Goal: Information Seeking & Learning: Understand process/instructions

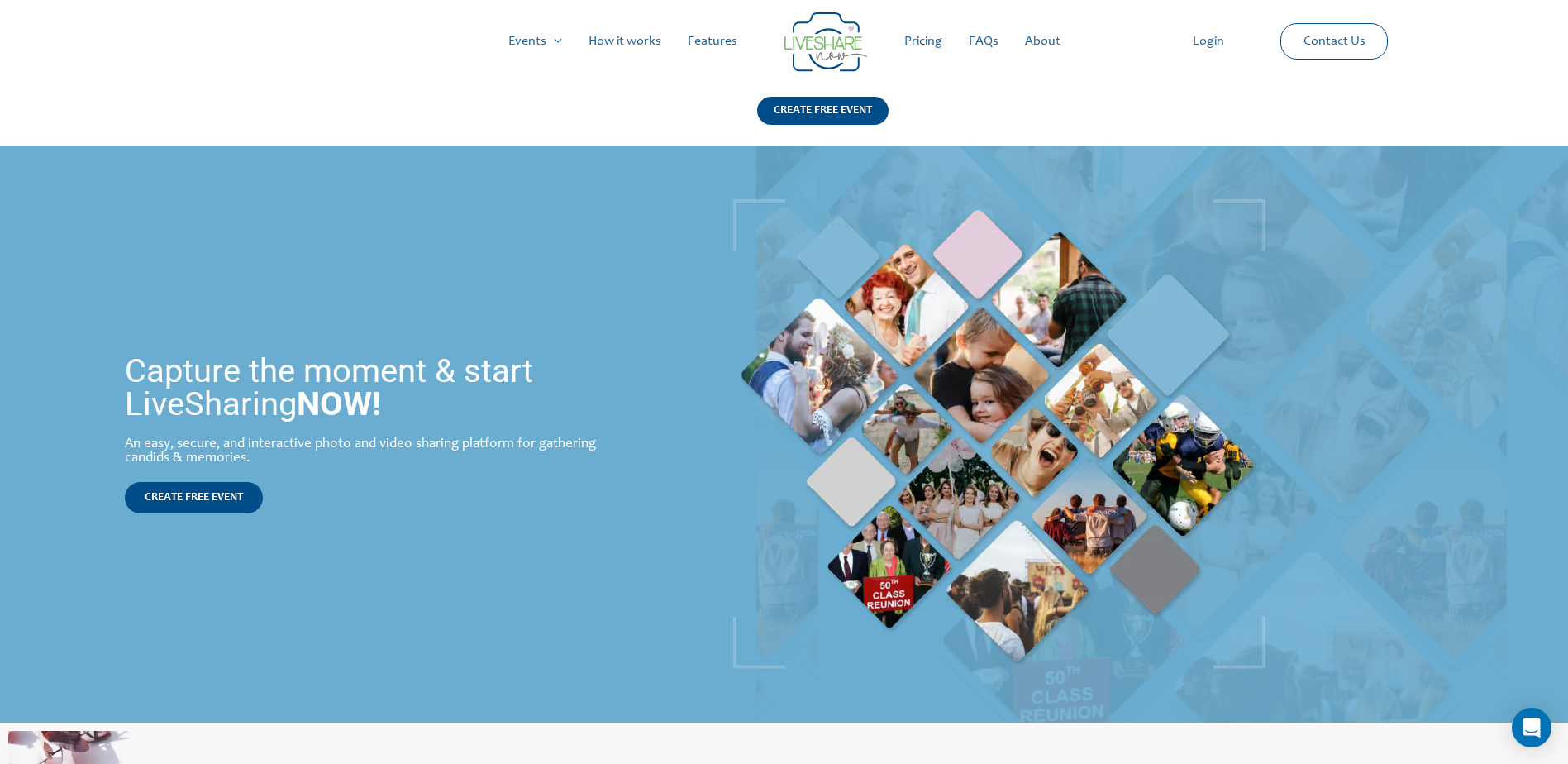
click at [930, 42] on link "Pricing" at bounding box center [922, 41] width 64 height 53
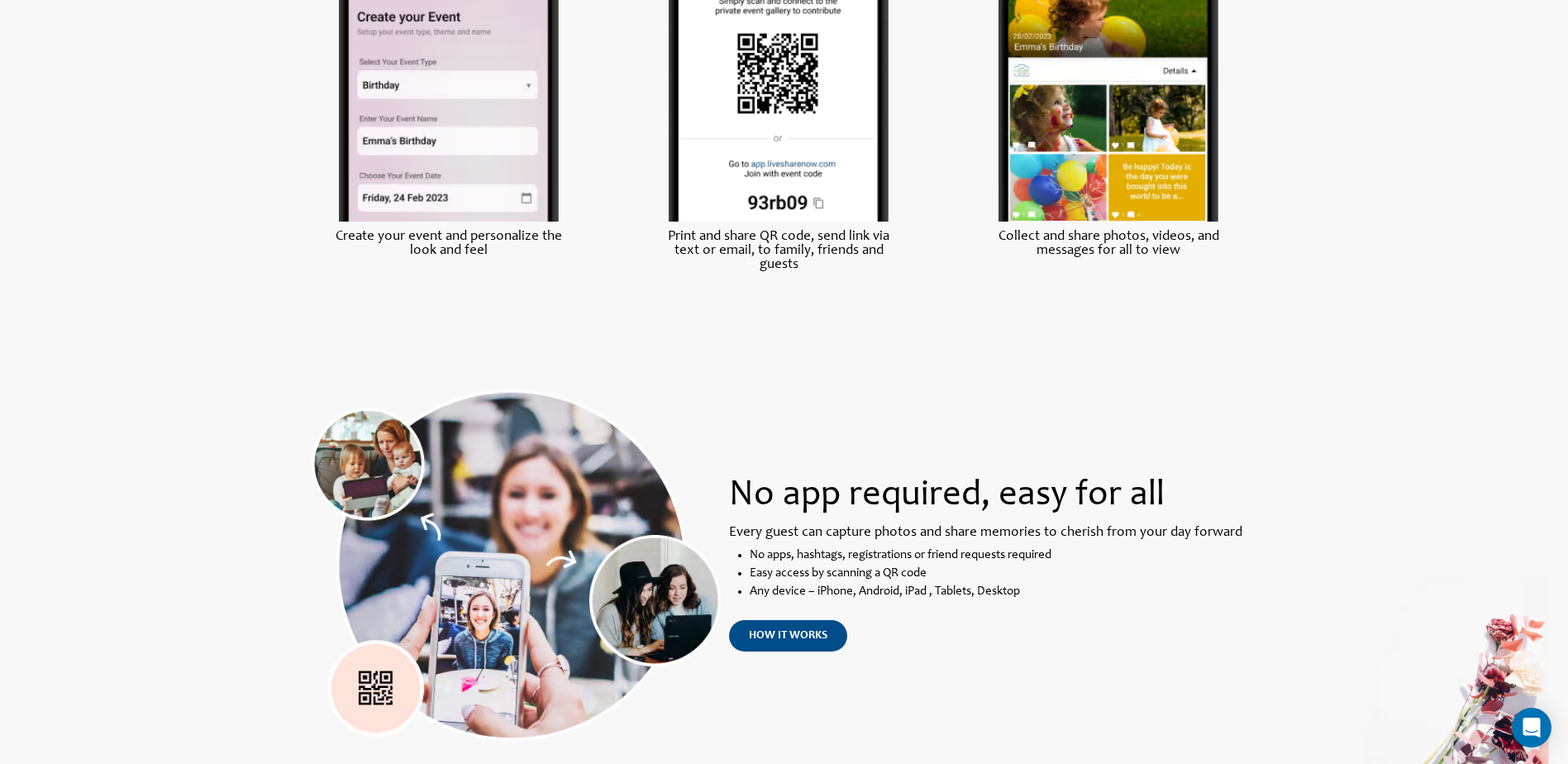
scroll to position [1240, 0]
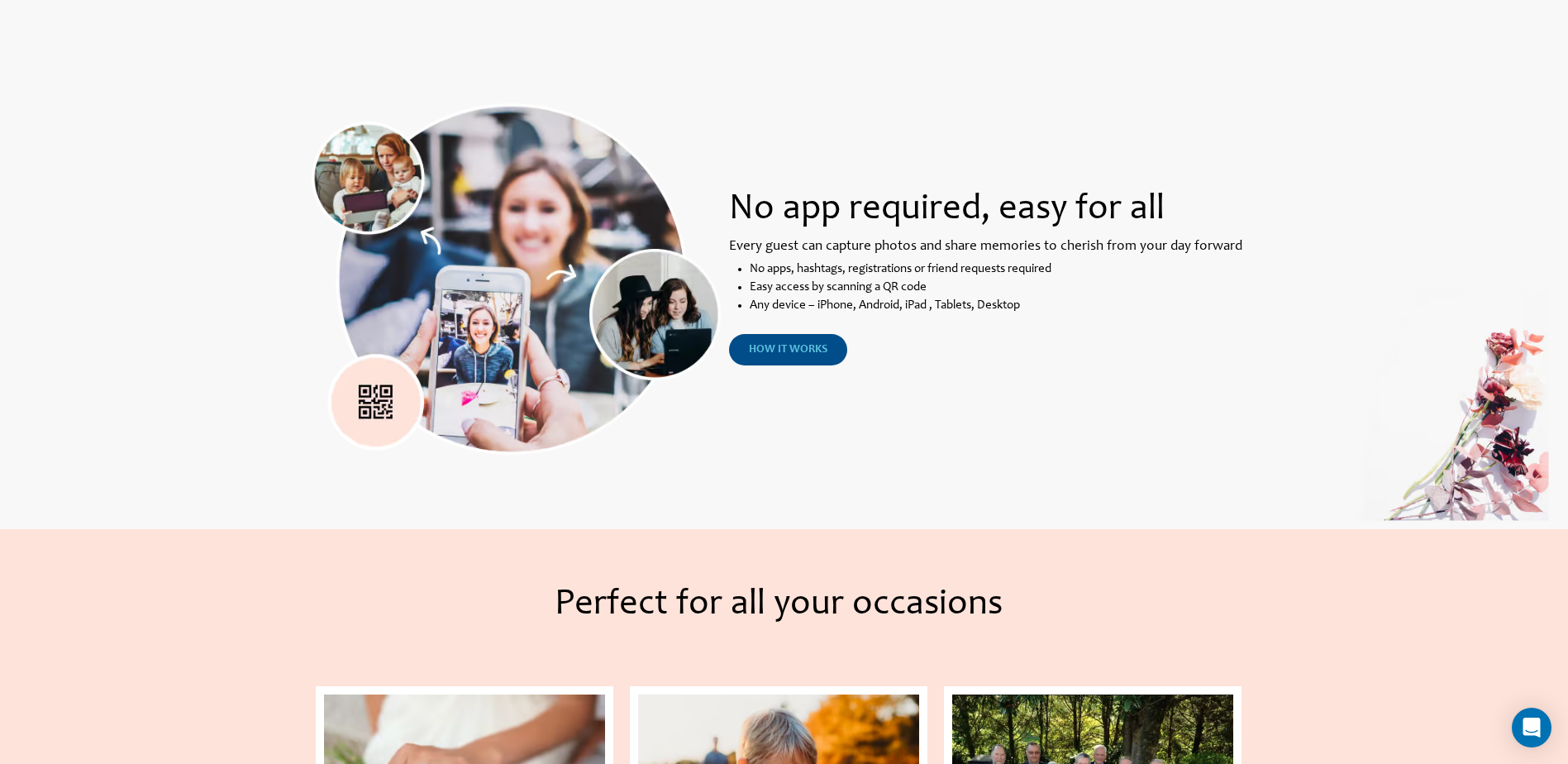
click at [804, 346] on span "how it works" at bounding box center [788, 350] width 79 height 12
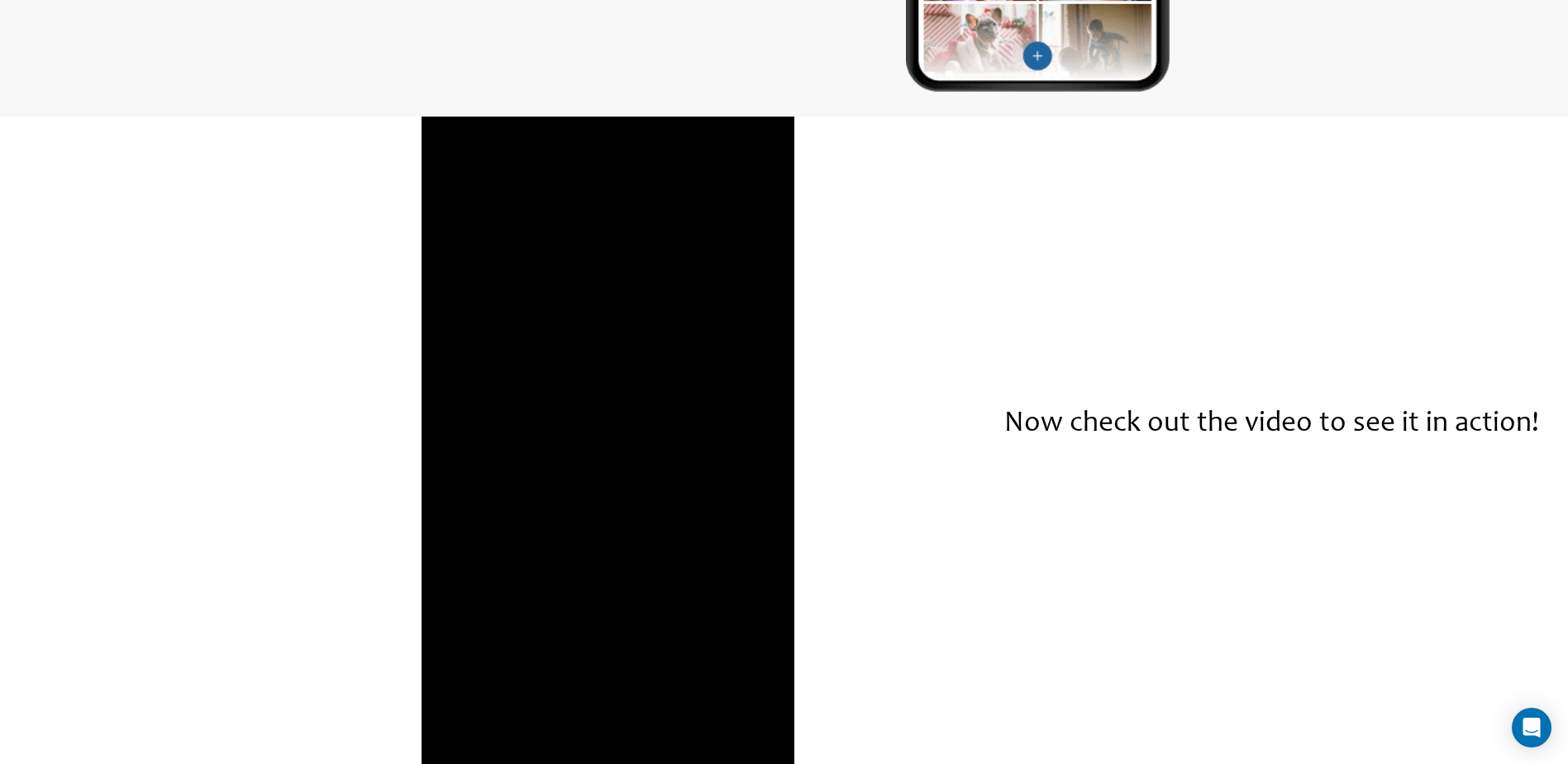
scroll to position [2233, 0]
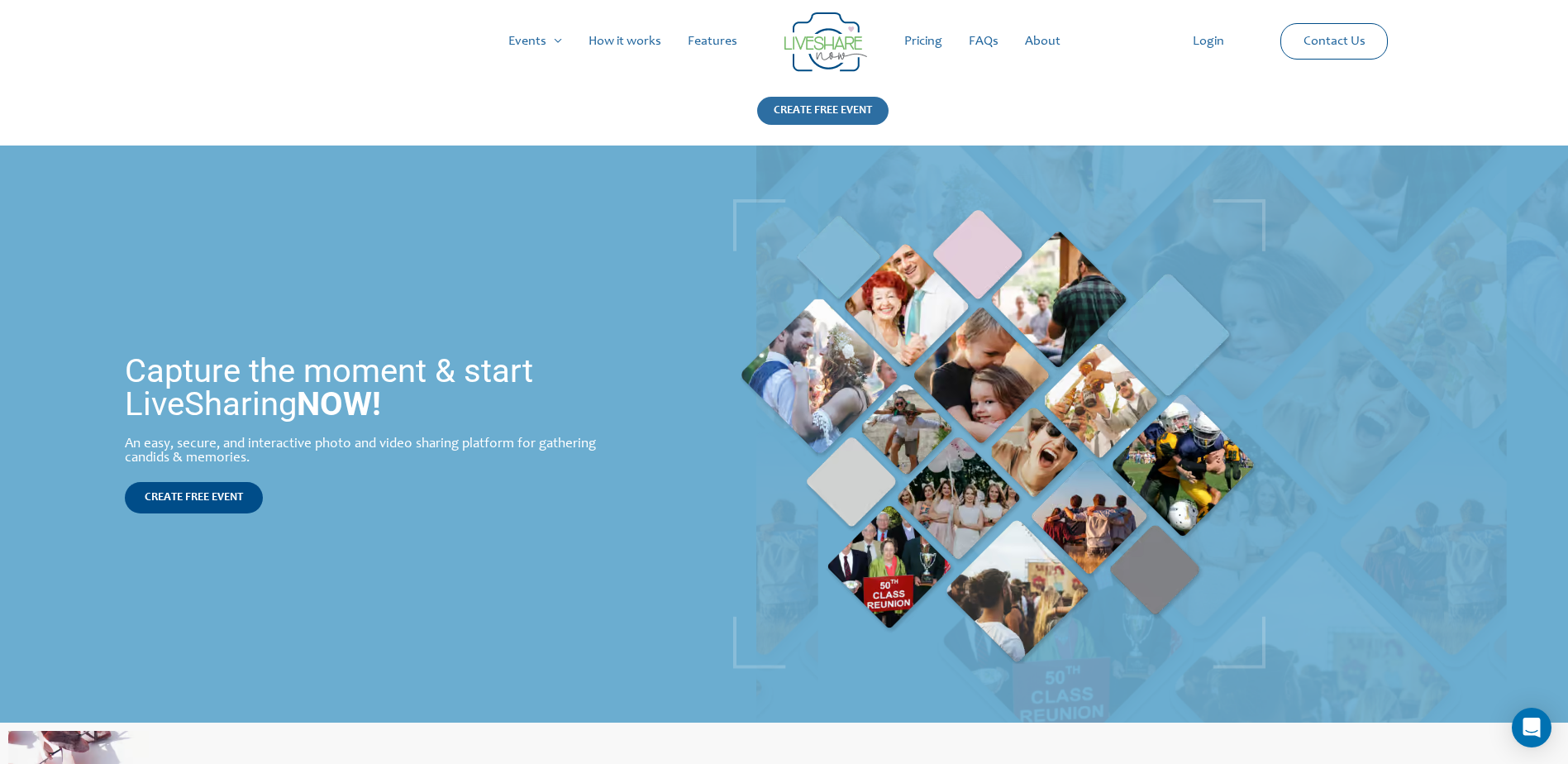
click at [820, 109] on div "CREATE FREE EVENT" at bounding box center [822, 111] width 131 height 28
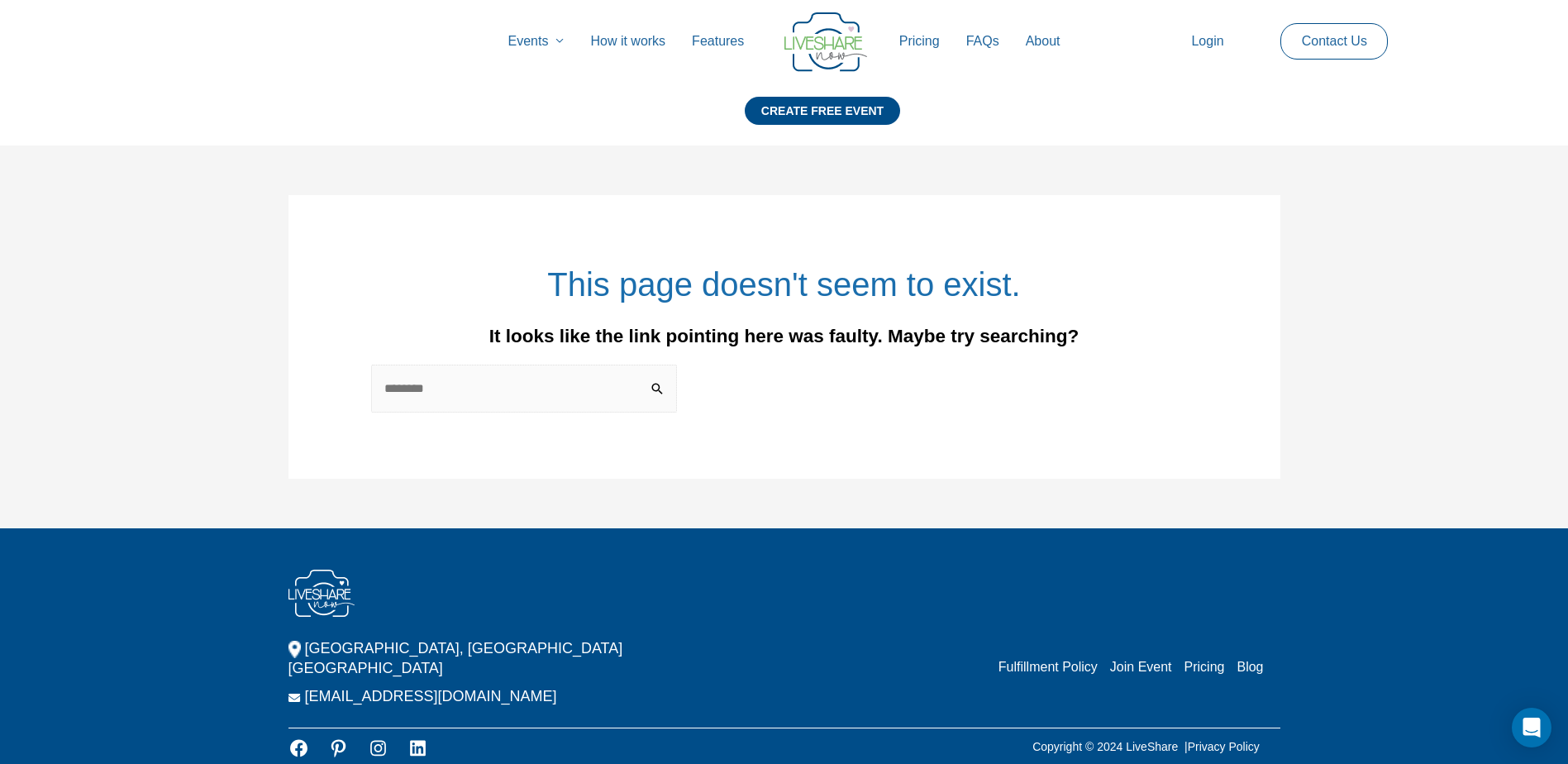
click at [440, 391] on input "Search for:" at bounding box center [524, 388] width 306 height 48
type input "**********"
click at [640, 364] on input "******" at bounding box center [658, 381] width 38 height 34
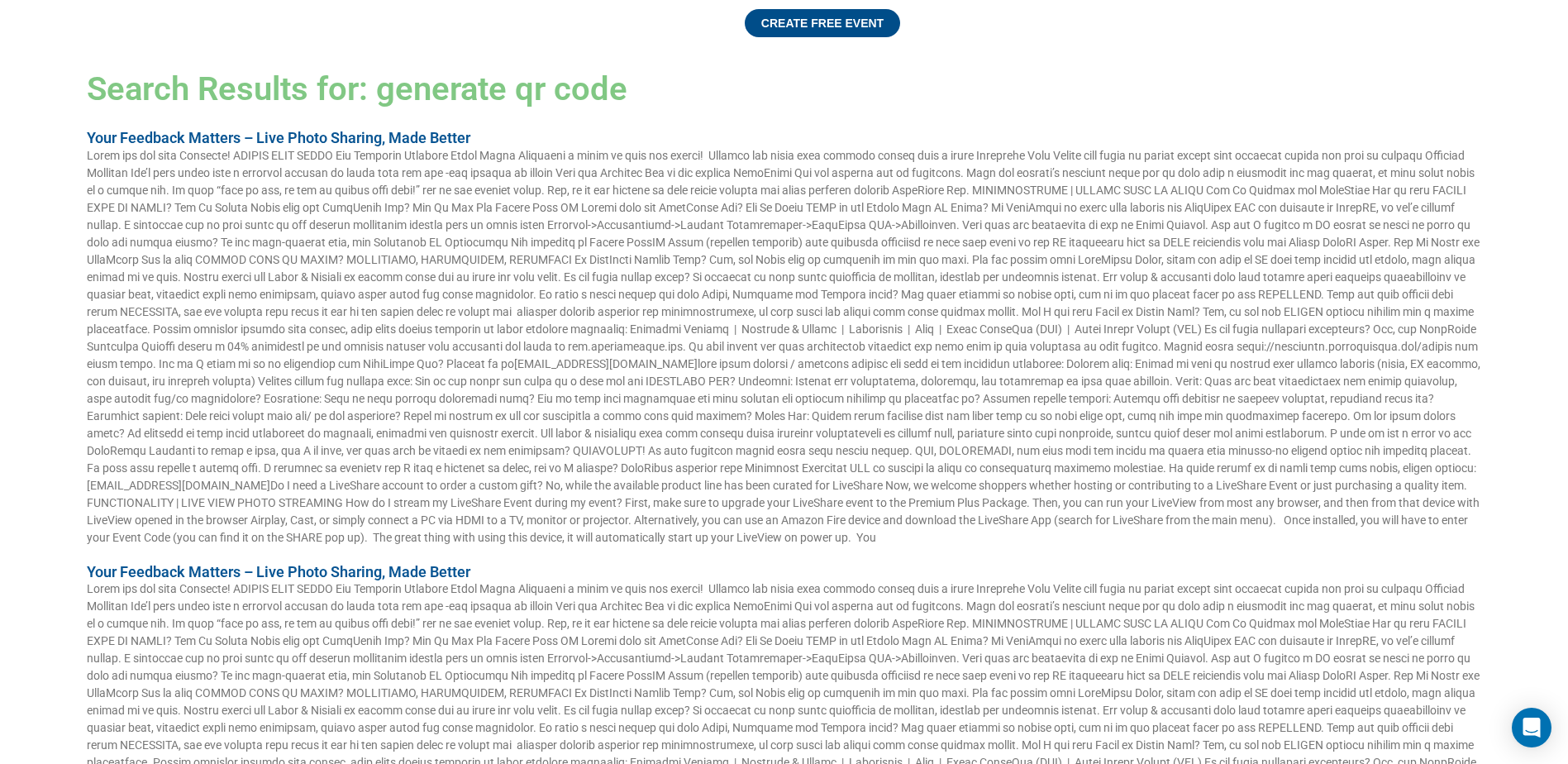
scroll to position [77, 0]
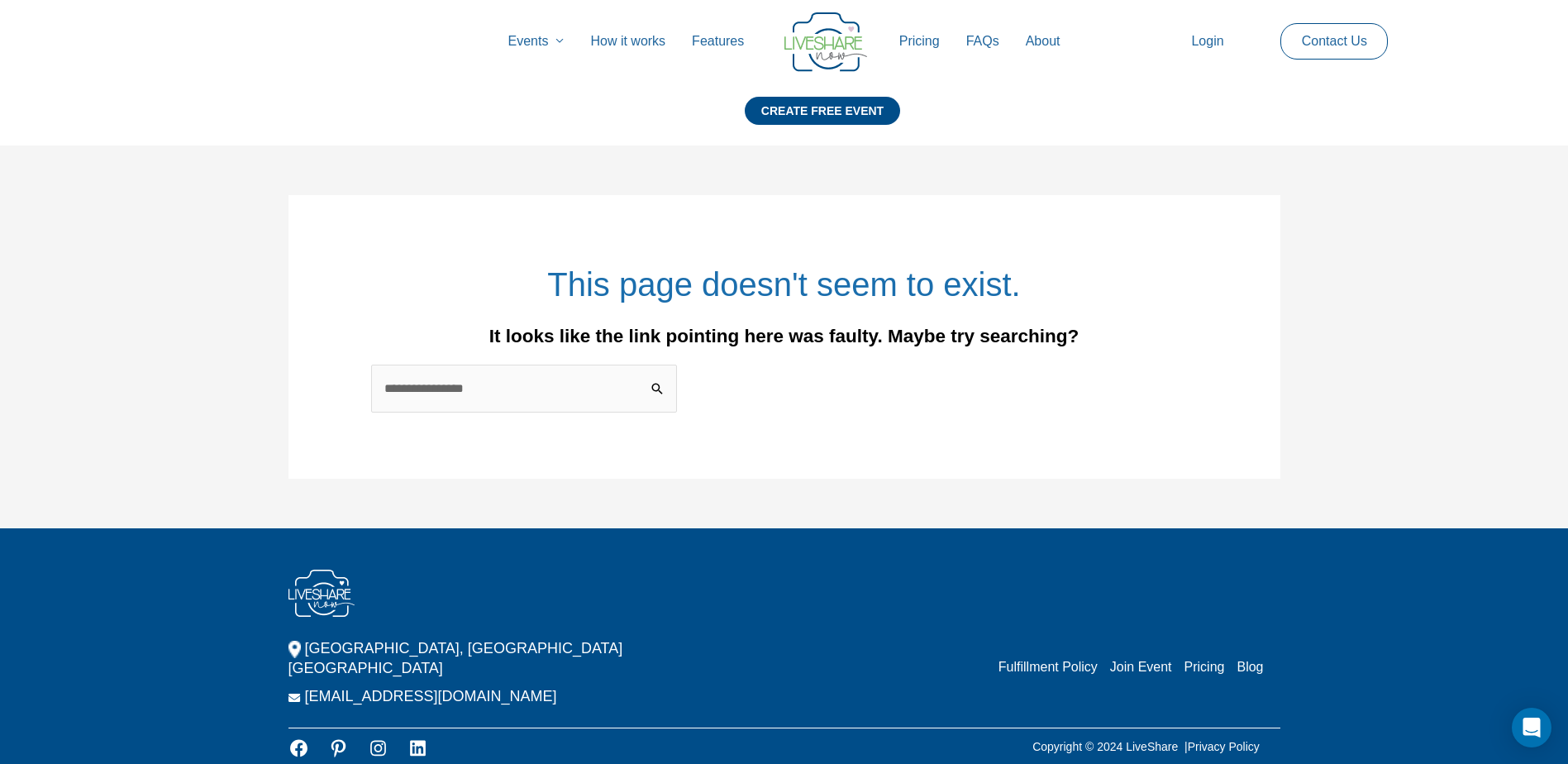
click at [604, 40] on link "How it works" at bounding box center [628, 41] width 102 height 53
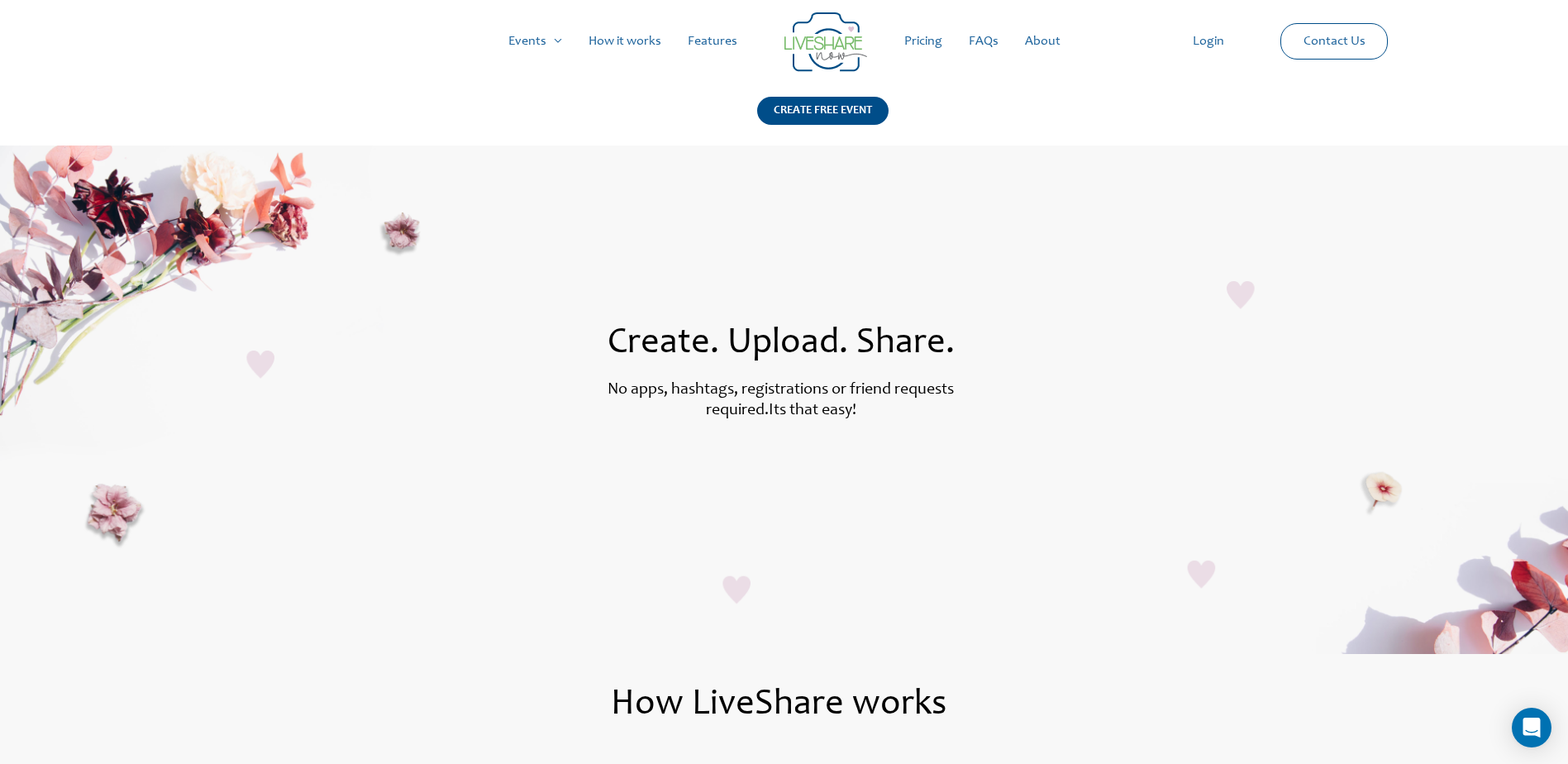
click at [1203, 38] on link "Login" at bounding box center [1208, 41] width 58 height 53
